Goal: Use online tool/utility: Use online tool/utility

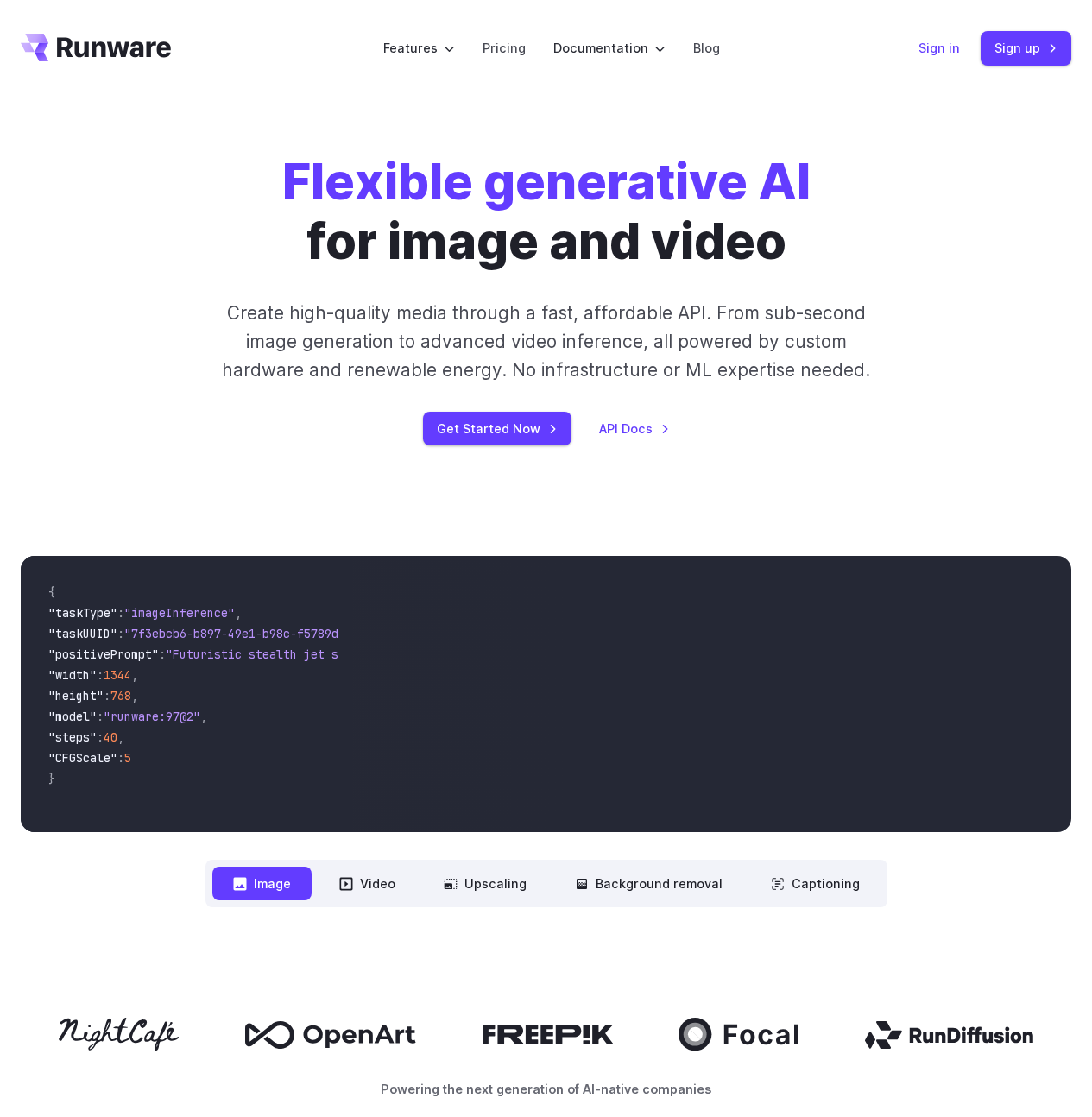
click at [928, 47] on link "Sign in" at bounding box center [940, 47] width 41 height 20
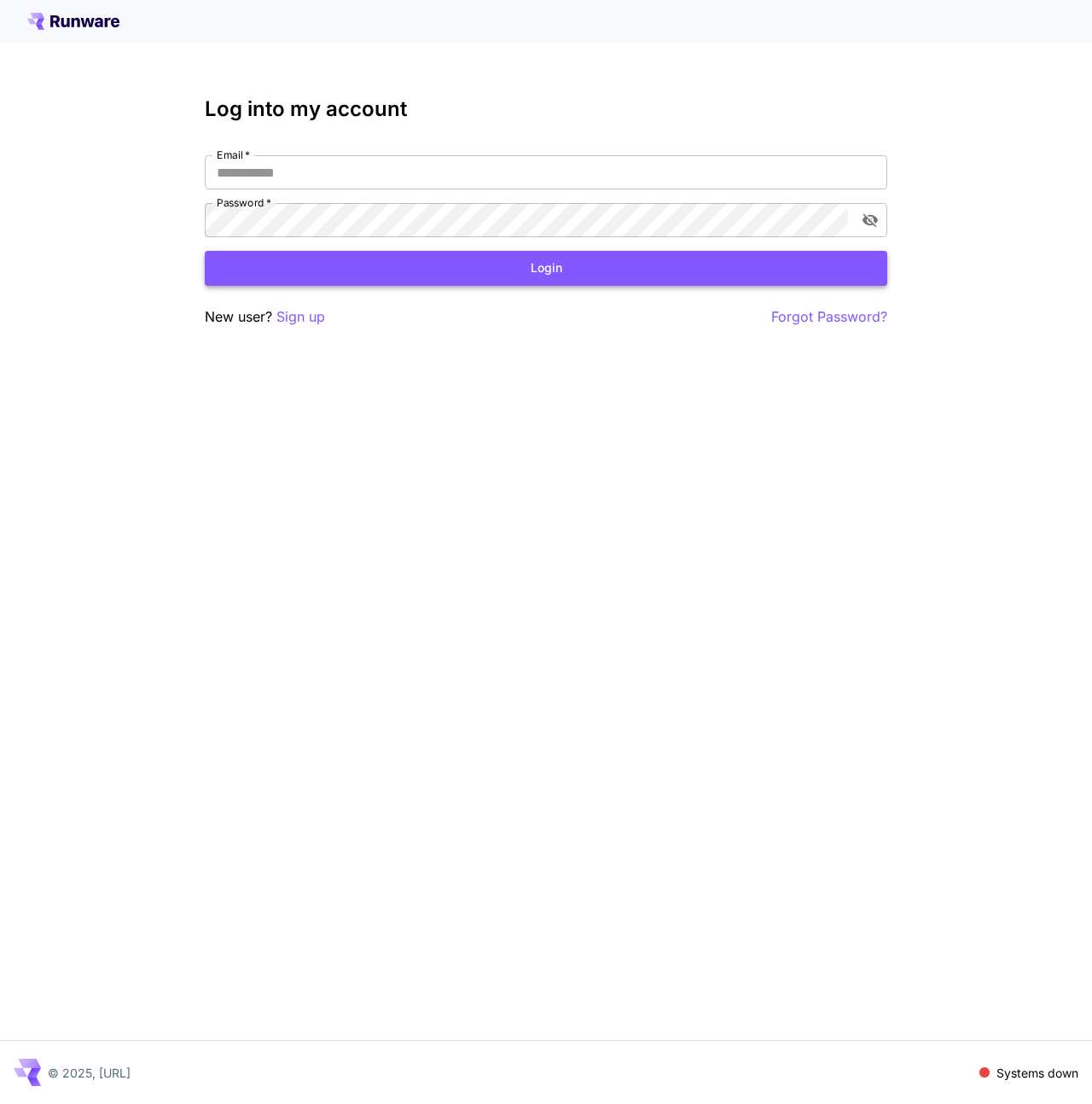
type input "**********"
click at [475, 266] on button "Login" at bounding box center [546, 269] width 682 height 35
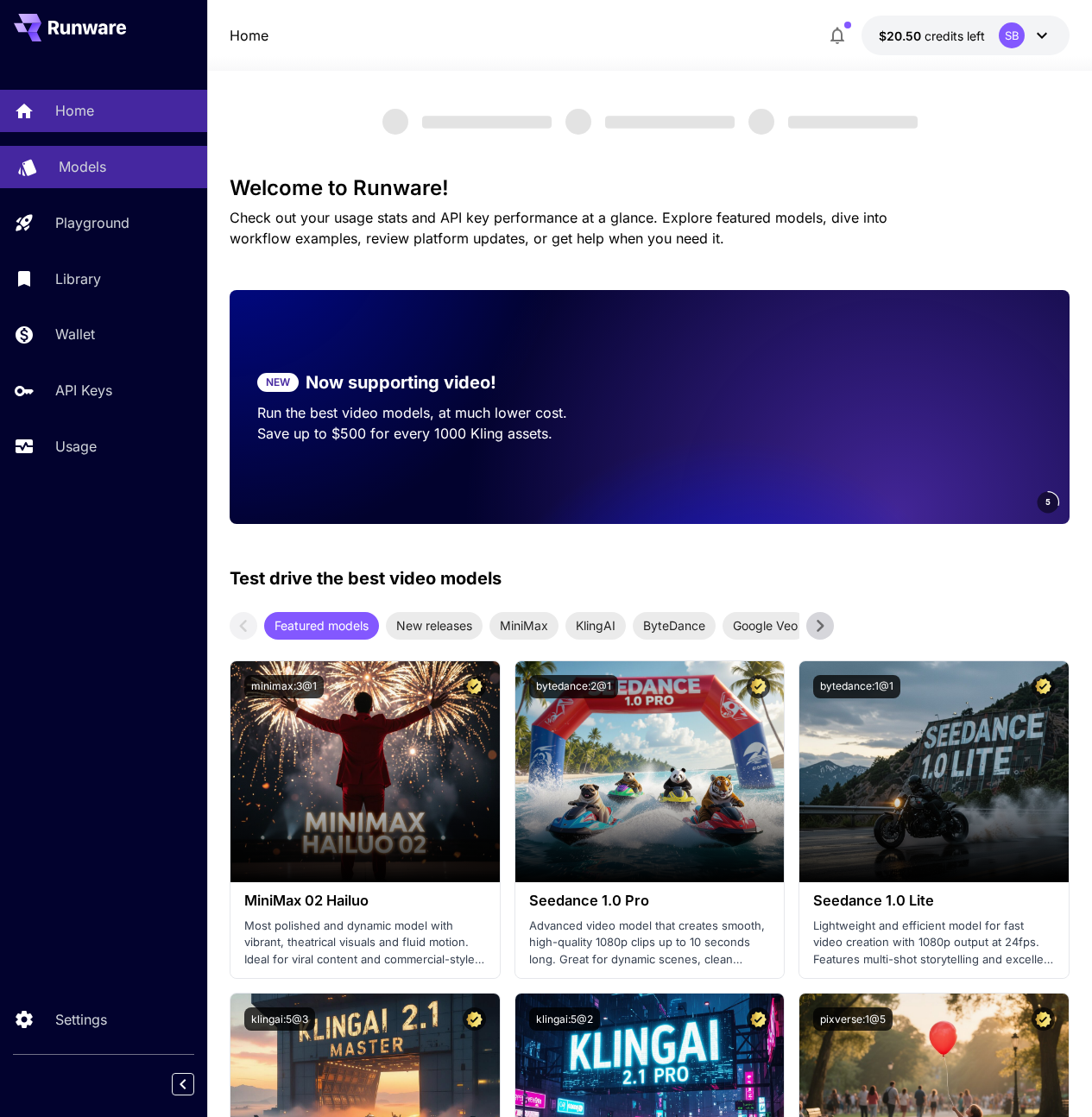
click at [97, 160] on p "Models" at bounding box center [82, 166] width 47 height 21
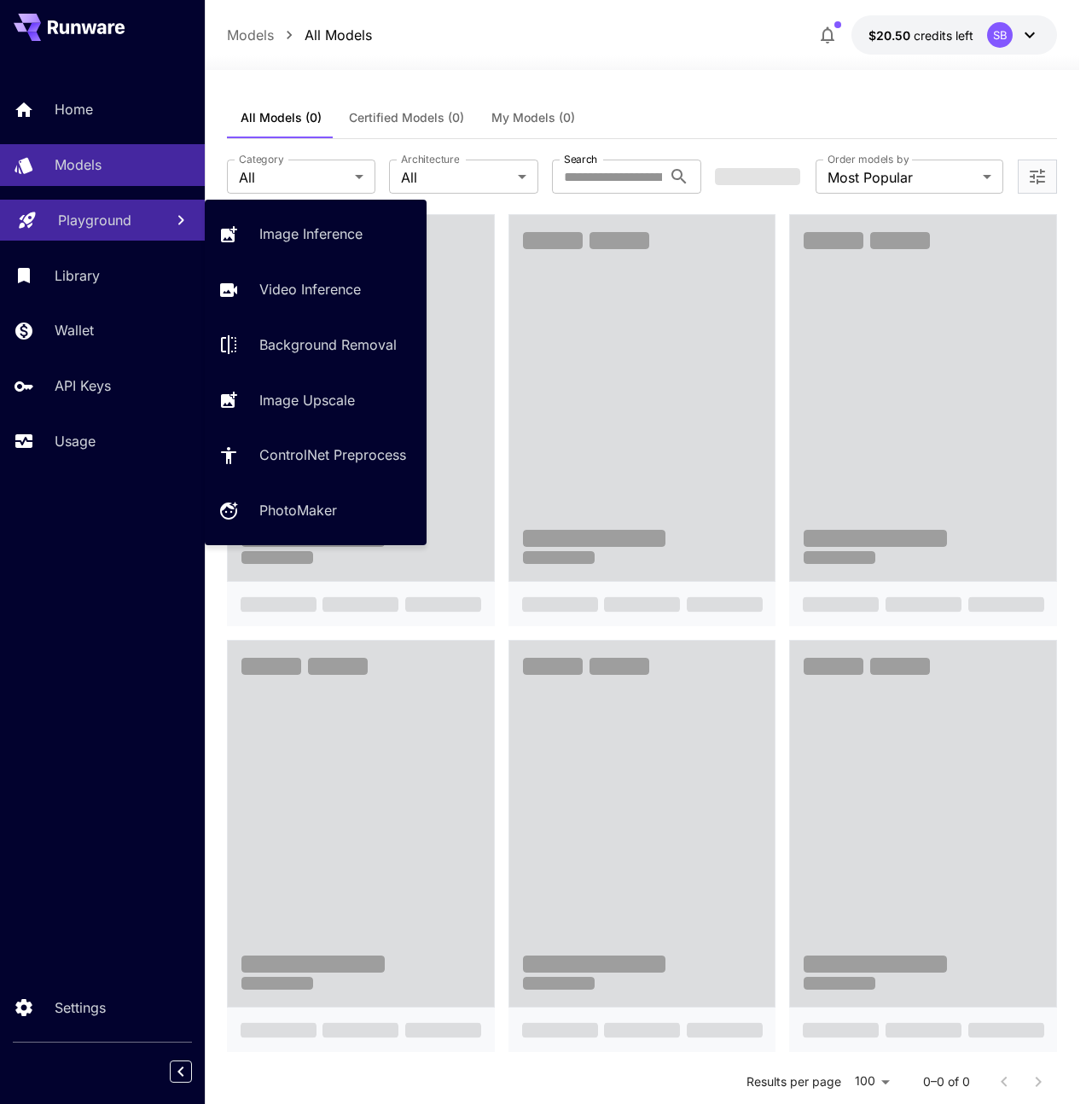
click at [113, 217] on p "Playground" at bounding box center [94, 220] width 73 height 20
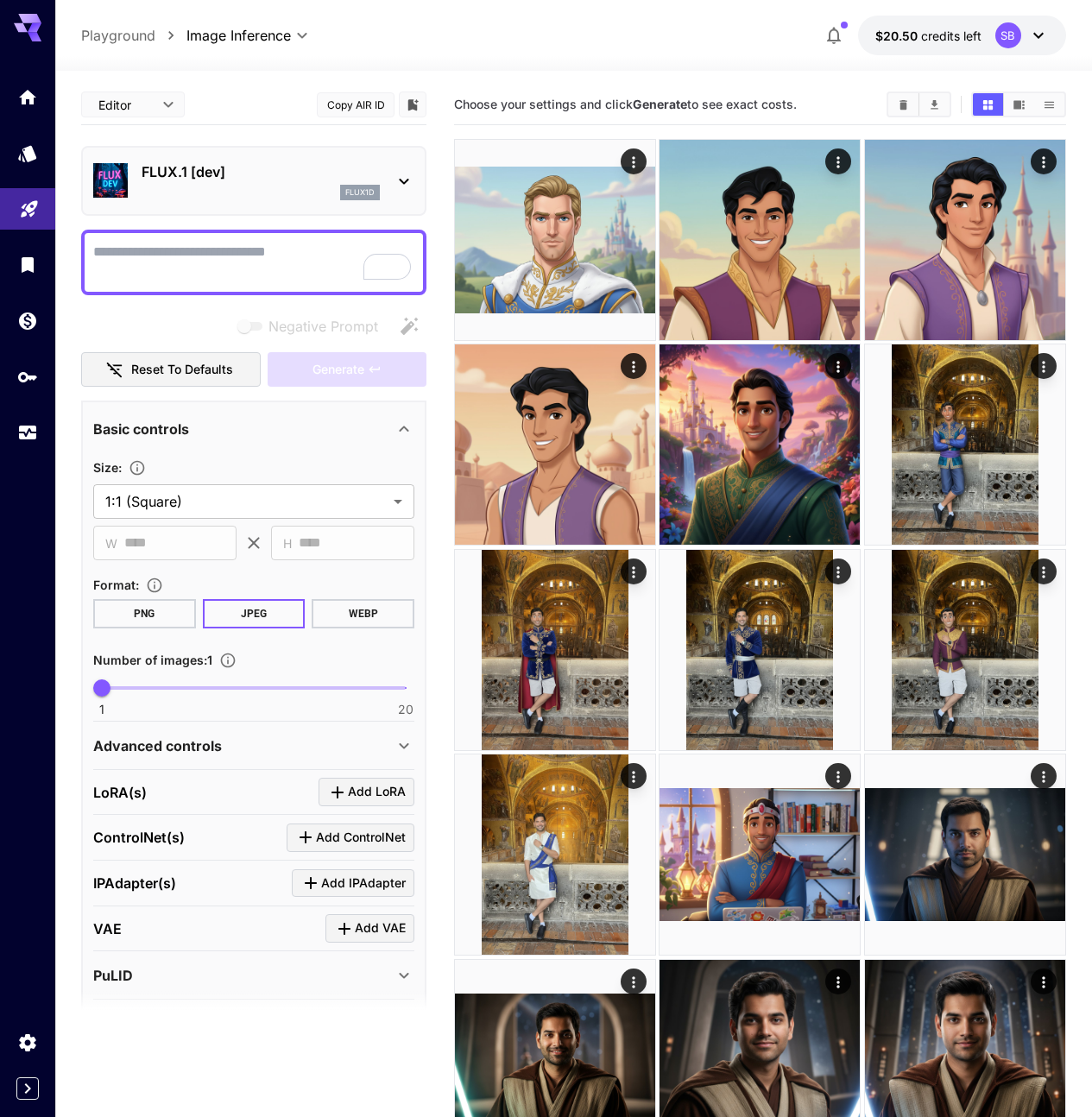
click at [191, 188] on div "flux1d" at bounding box center [261, 192] width 238 height 16
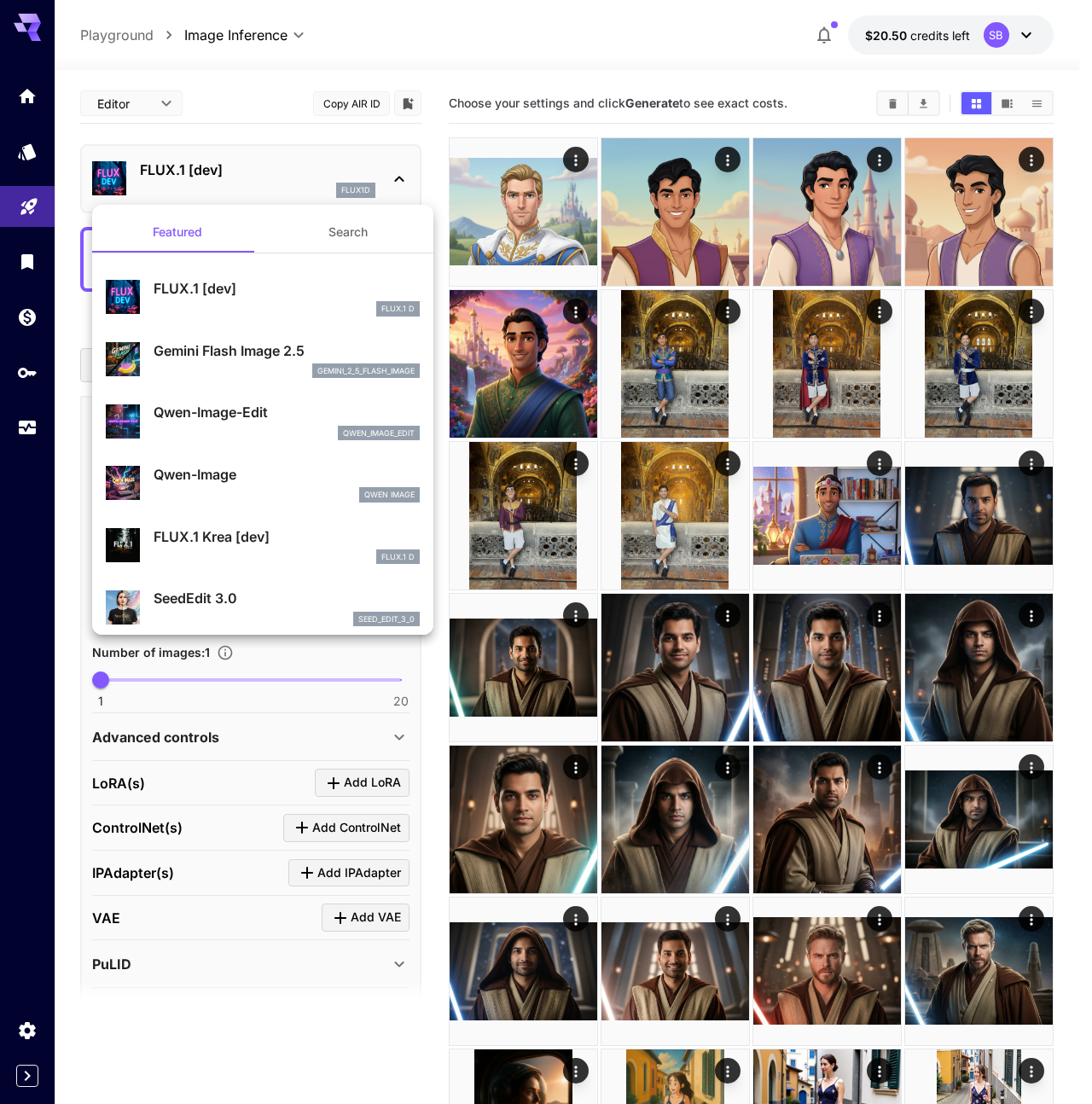
click at [269, 33] on div at bounding box center [546, 552] width 1092 height 1104
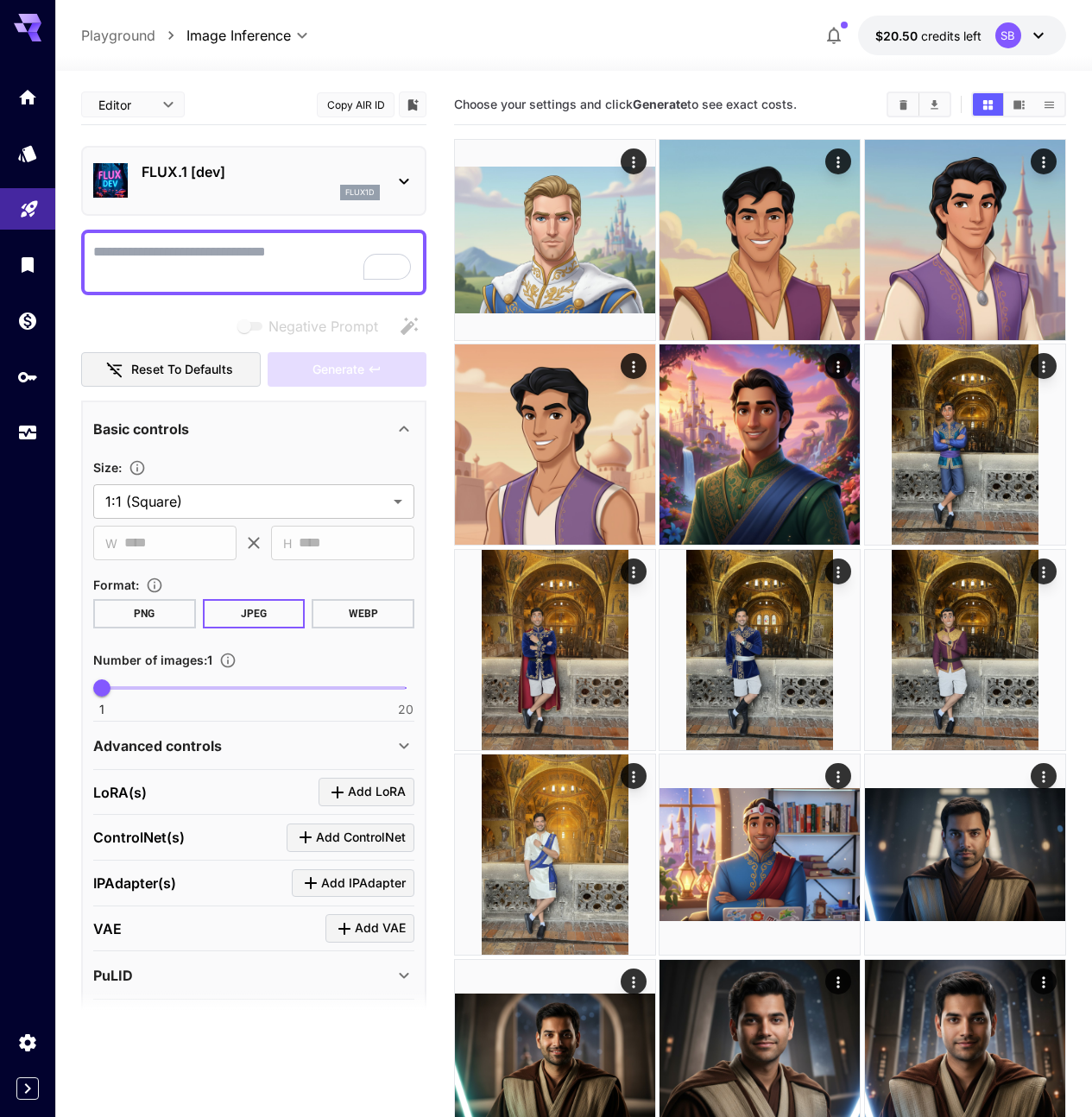
click at [243, 158] on div "FLUX.1 [dev] flux1d" at bounding box center [253, 181] width 321 height 53
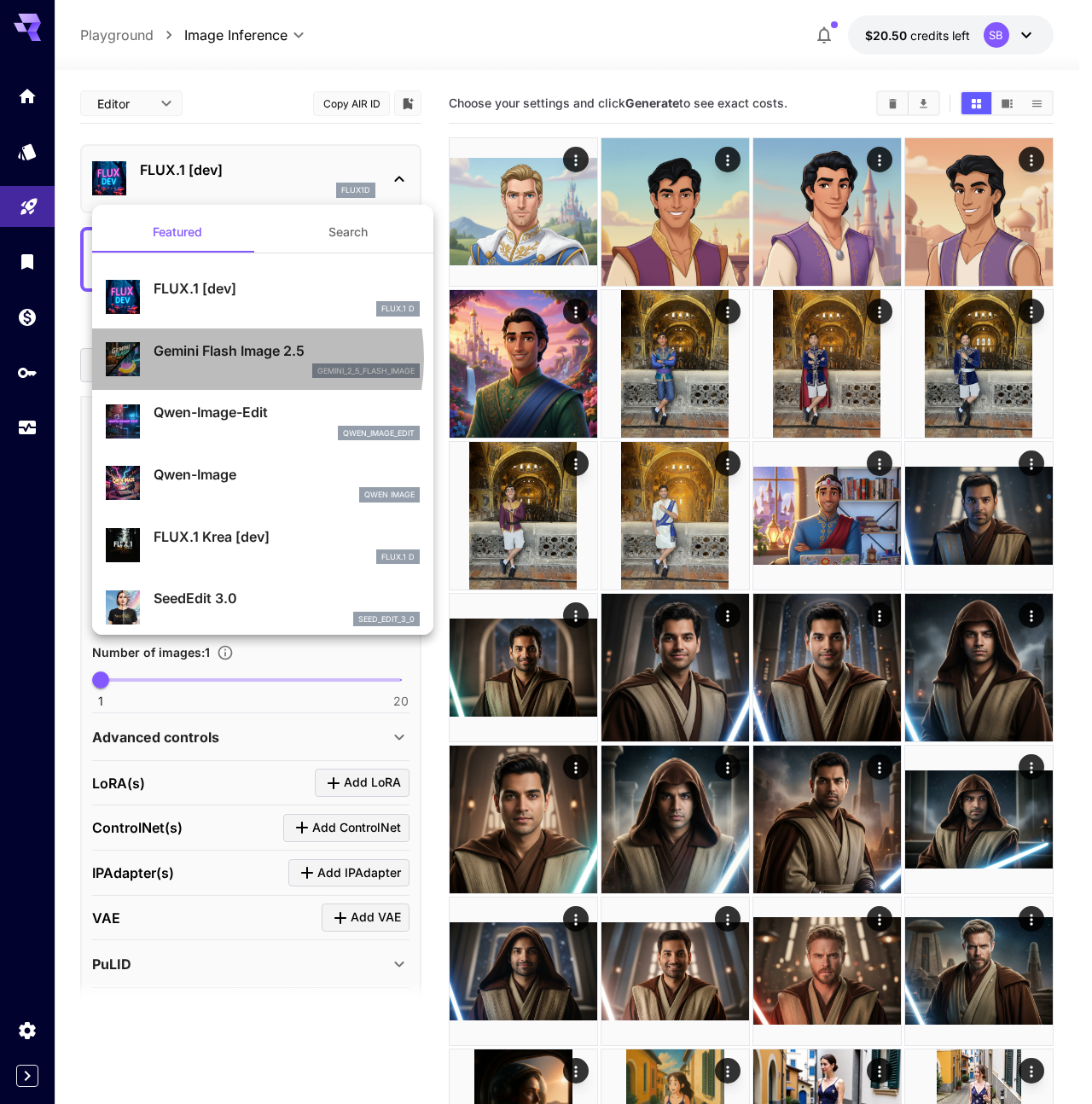
click at [220, 359] on p "Gemini Flash Image 2.5" at bounding box center [286, 350] width 266 height 20
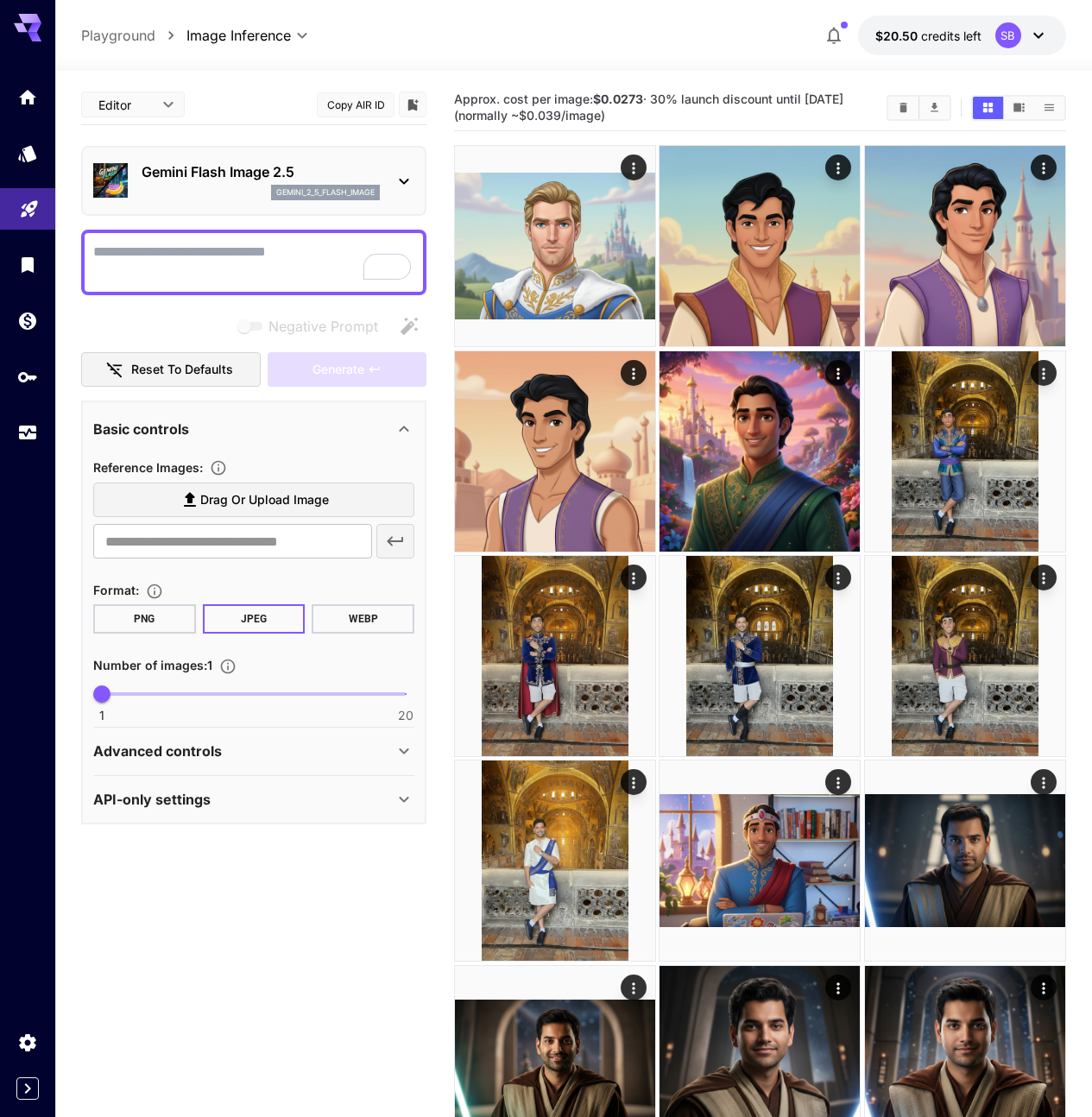
click at [371, 106] on button "Copy AIR ID" at bounding box center [356, 104] width 78 height 25
click at [198, 757] on p "Advanced controls" at bounding box center [157, 751] width 129 height 21
click at [195, 879] on div "API-only settings" at bounding box center [253, 893] width 321 height 41
